Goal: Find specific page/section: Find specific page/section

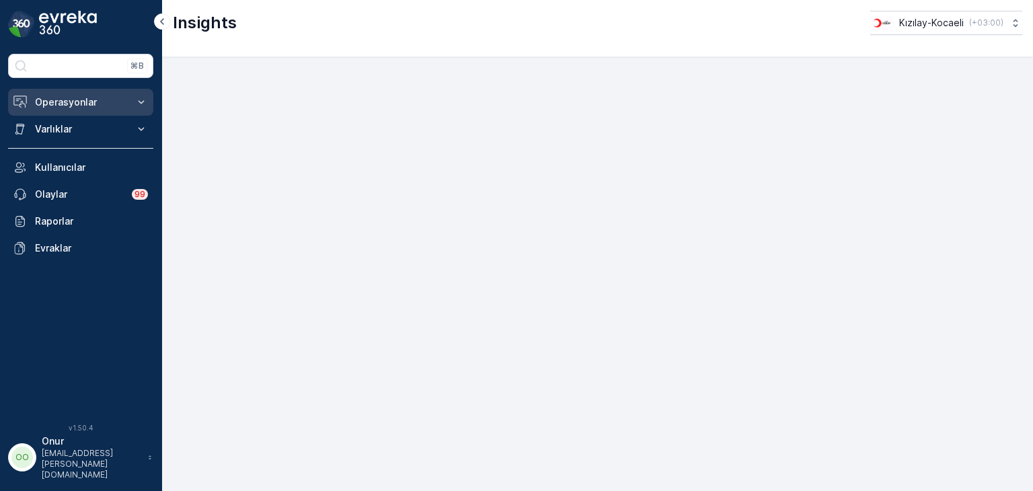
click at [83, 101] on p "Operasyonlar" at bounding box center [80, 102] width 91 height 13
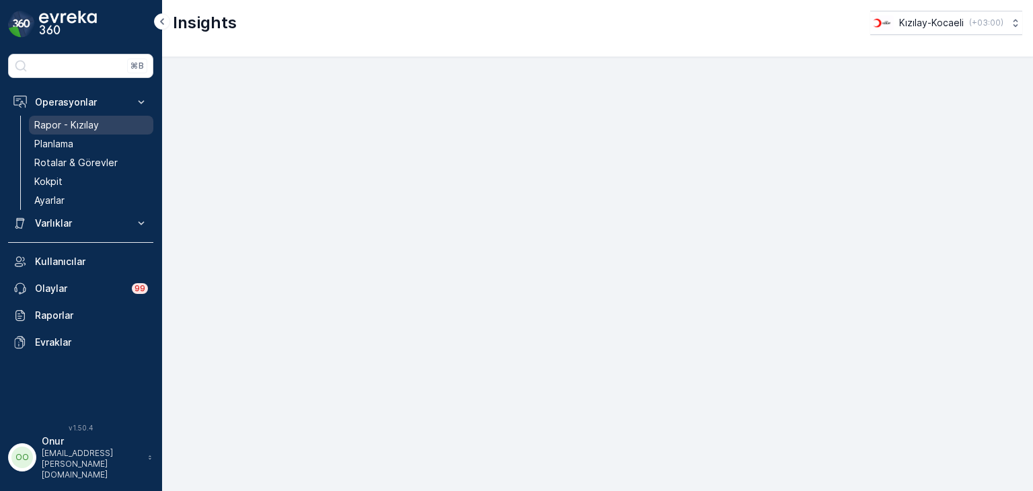
click at [74, 127] on p "Rapor - Kızılay" at bounding box center [66, 124] width 65 height 13
click at [68, 124] on p "Rapor - Kızılay" at bounding box center [66, 124] width 65 height 13
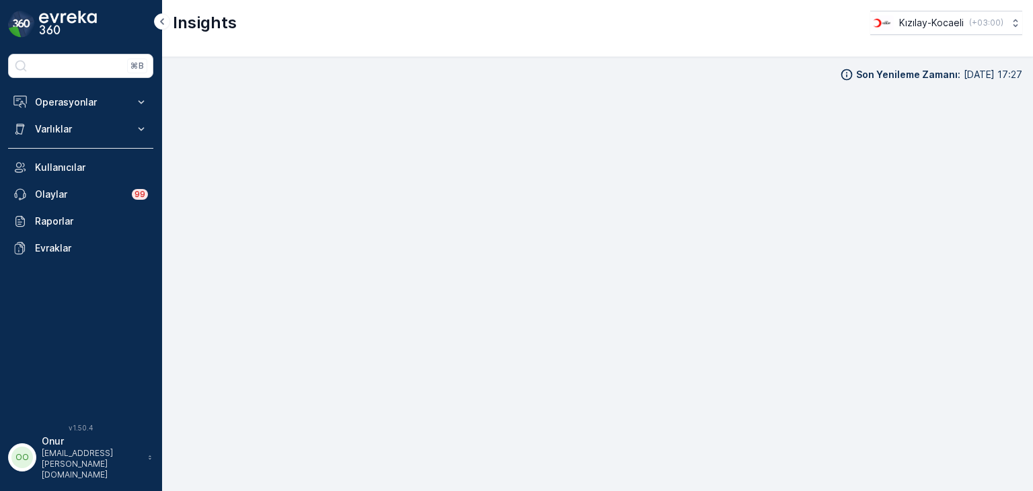
click at [100, 467] on p "onur.demirci@kizilay.com.tr" at bounding box center [92, 464] width 100 height 32
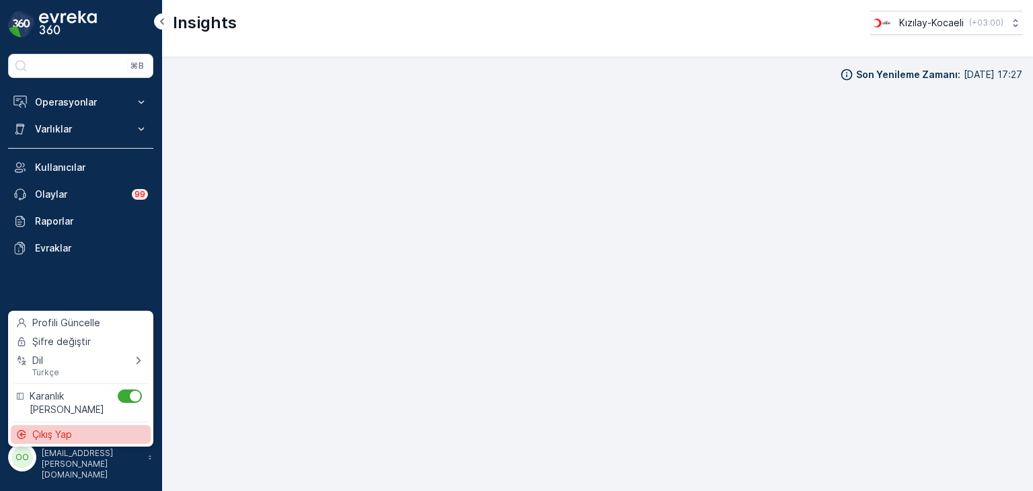
click at [96, 434] on div "Çıkış Yap" at bounding box center [81, 434] width 140 height 19
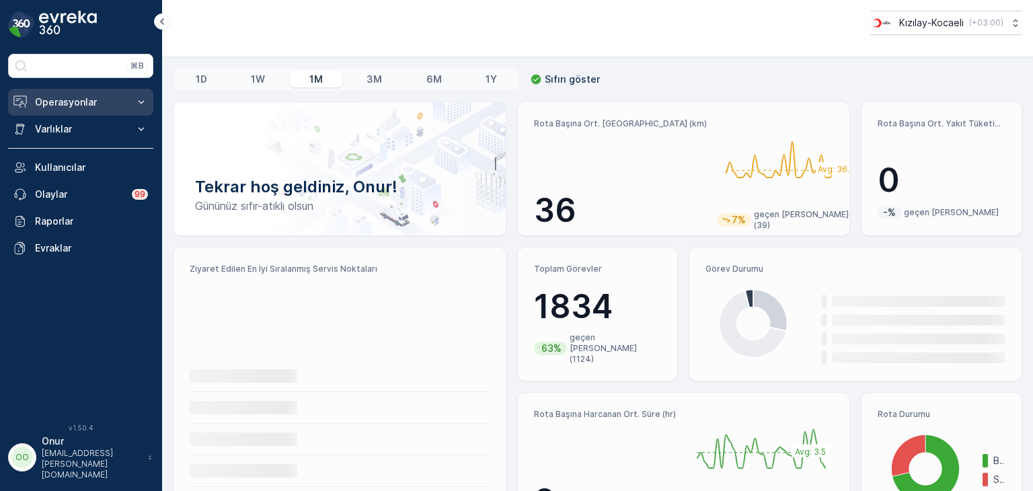
click at [62, 103] on p "Operasyonlar" at bounding box center [80, 102] width 91 height 13
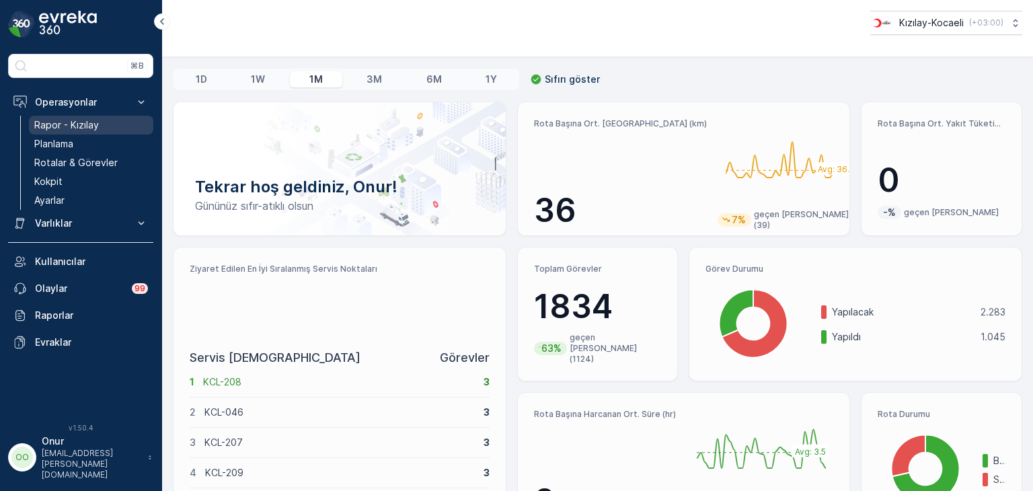
click at [67, 124] on p "Rapor - Kızılay" at bounding box center [66, 124] width 65 height 13
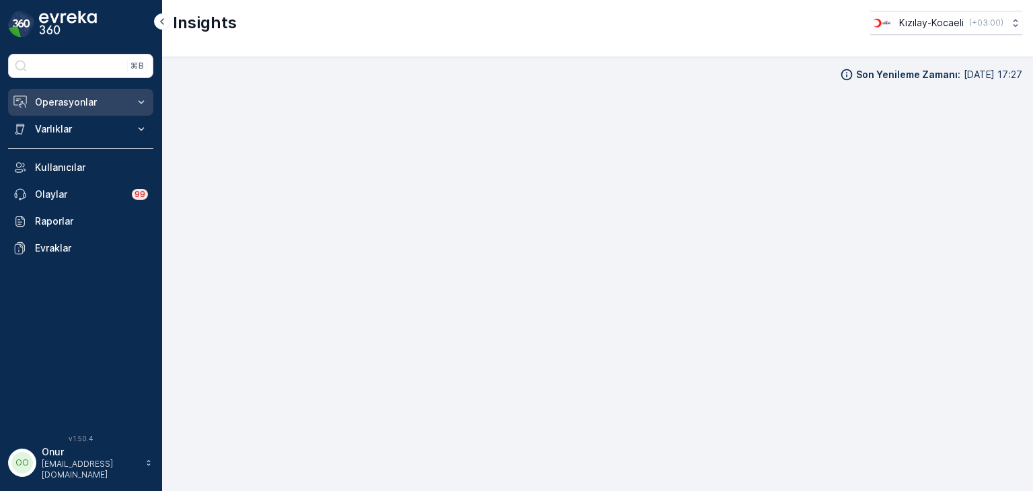
click at [71, 106] on p "Operasyonlar" at bounding box center [80, 102] width 91 height 13
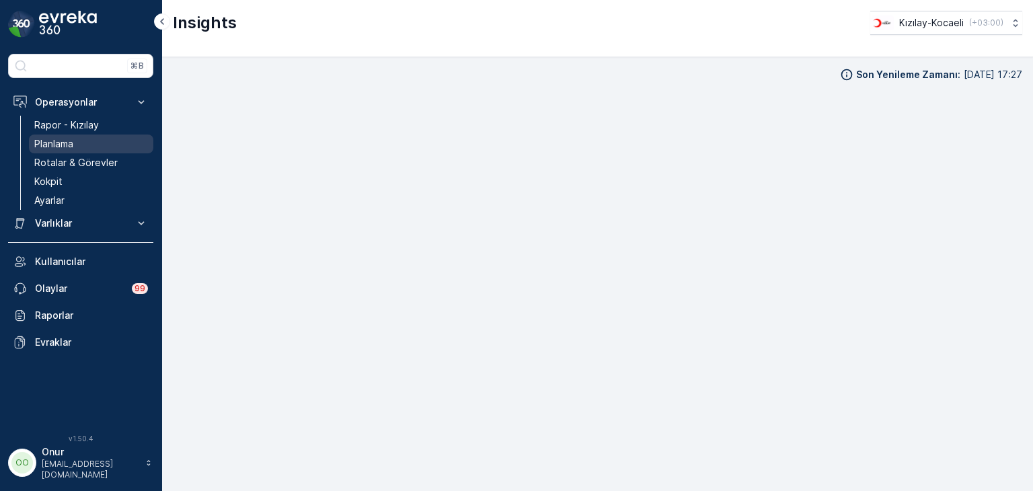
click at [59, 141] on p "Planlama" at bounding box center [53, 143] width 39 height 13
